Goal: Transaction & Acquisition: Purchase product/service

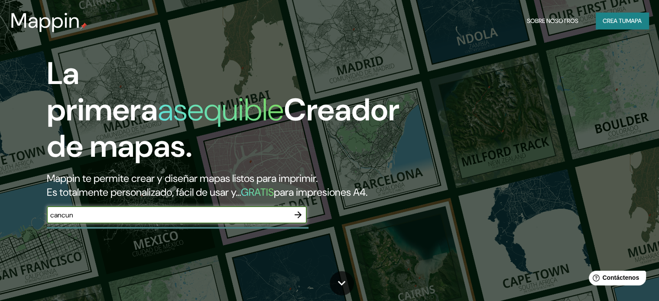
type input "cancun"
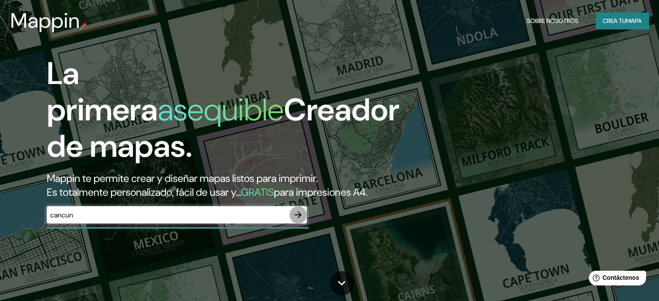
click at [300, 218] on icon "button" at bounding box center [298, 215] width 7 height 7
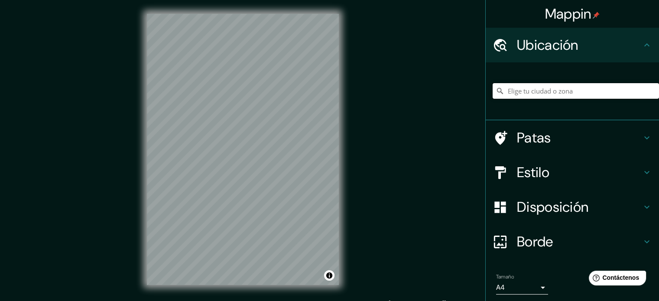
drag, startPoint x: 534, startPoint y: 93, endPoint x: 526, endPoint y: 96, distance: 8.6
click at [532, 95] on input "Elige tu ciudad o zona" at bounding box center [576, 91] width 166 height 16
type input "Cancún, [PERSON_NAME][GEOGRAPHIC_DATA], [GEOGRAPHIC_DATA]"
click at [553, 246] on h4 "Borde" at bounding box center [579, 241] width 125 height 17
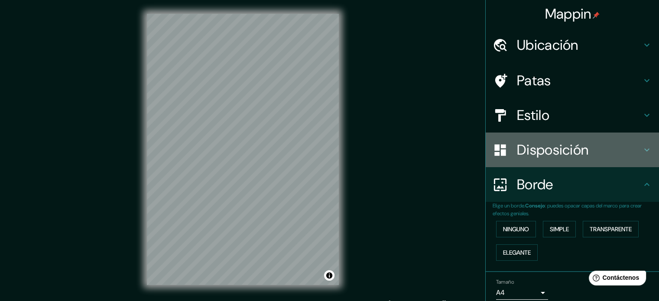
click at [546, 146] on font "Disposición" at bounding box center [553, 150] width 72 height 18
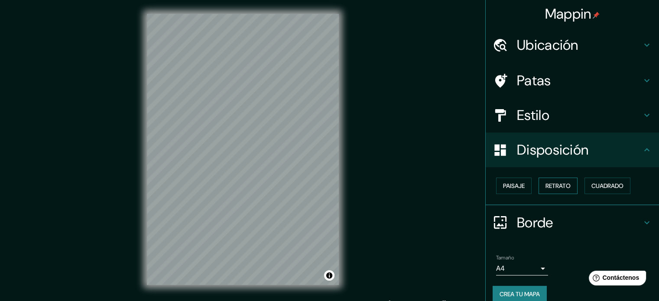
click at [557, 187] on font "Retrato" at bounding box center [558, 186] width 25 height 8
click at [518, 187] on font "Paisaje" at bounding box center [514, 186] width 22 height 8
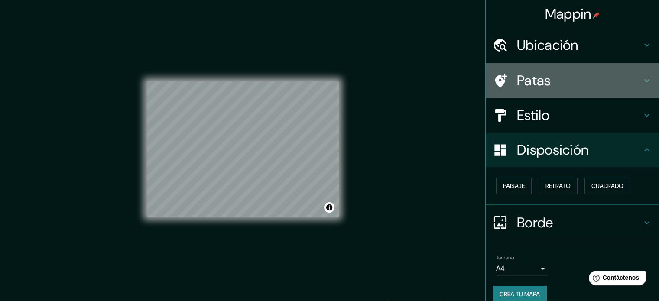
click at [541, 77] on font "Patas" at bounding box center [534, 81] width 34 height 18
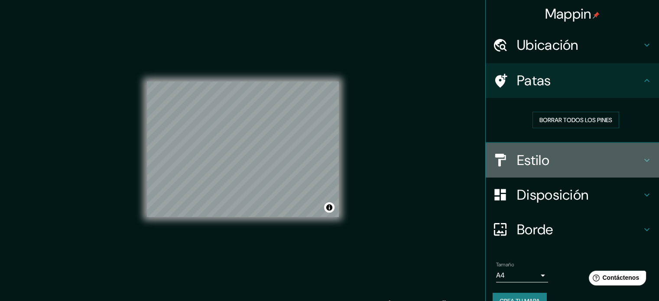
drag, startPoint x: 541, startPoint y: 157, endPoint x: 530, endPoint y: 159, distance: 11.9
click at [541, 156] on font "Estilo" at bounding box center [533, 160] width 33 height 18
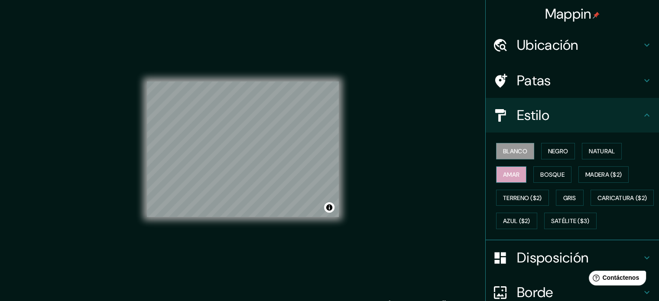
click at [503, 173] on font "Amar" at bounding box center [511, 175] width 16 height 8
click at [554, 179] on button "Bosque" at bounding box center [553, 174] width 38 height 16
click at [140, 171] on div "© Mapbox © OpenStreetMap Improve this map" at bounding box center [243, 149] width 220 height 299
click at [105, 113] on div "Mappin Ubicación Cancún, [PERSON_NAME][GEOGRAPHIC_DATA], [GEOGRAPHIC_DATA] [GEO…" at bounding box center [329, 156] width 659 height 313
click at [528, 149] on button "Blanco" at bounding box center [515, 151] width 38 height 16
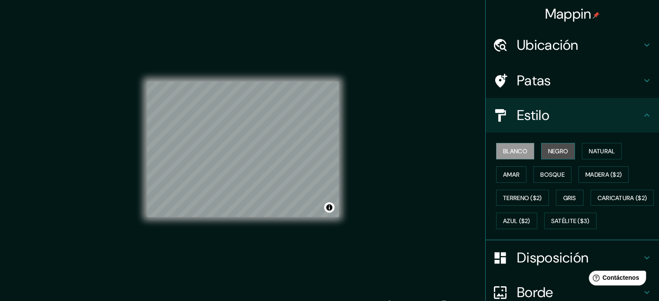
click at [548, 150] on font "Negro" at bounding box center [558, 151] width 20 height 8
